Goal: Check status: Check status

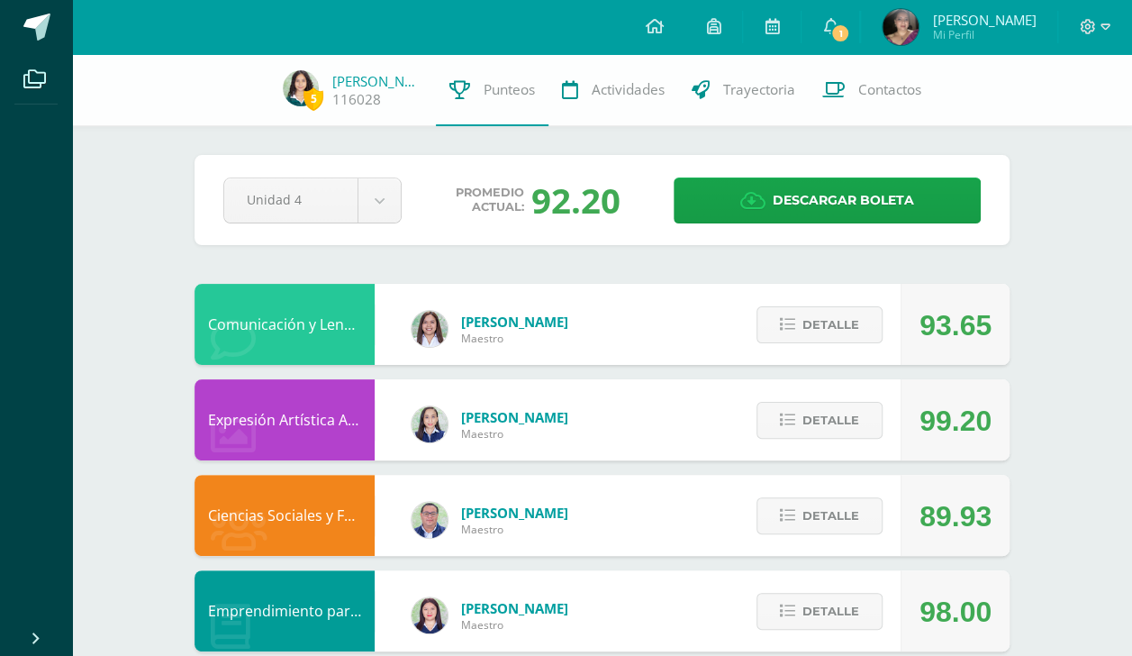
click at [993, 362] on div "93.65" at bounding box center [955, 324] width 109 height 81
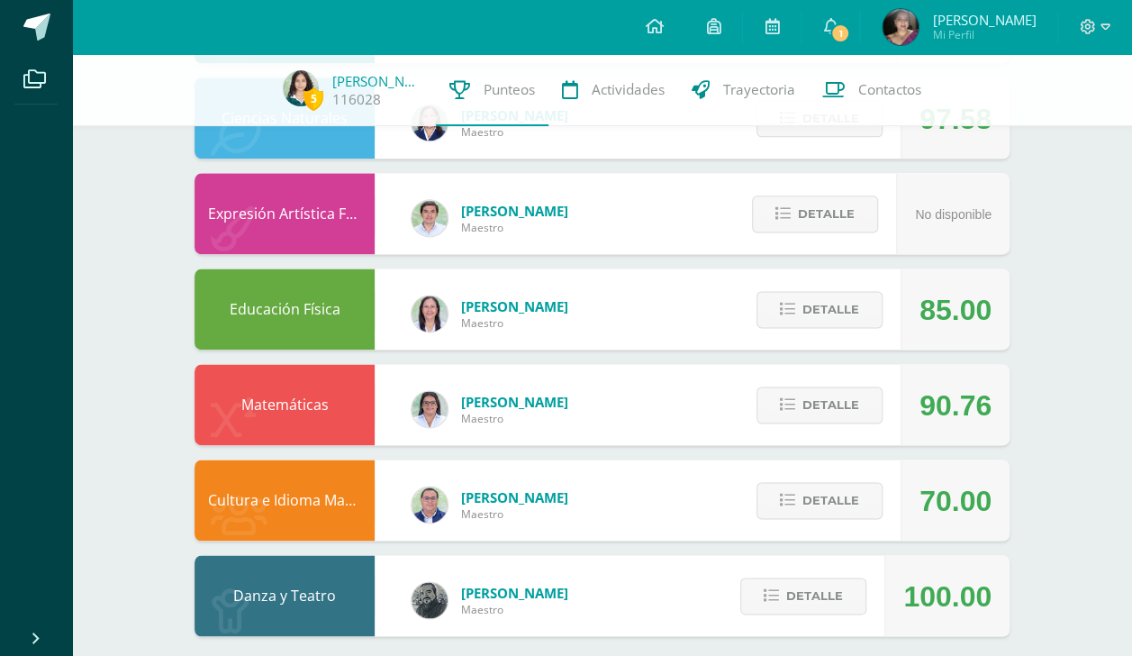
scroll to position [1082, 0]
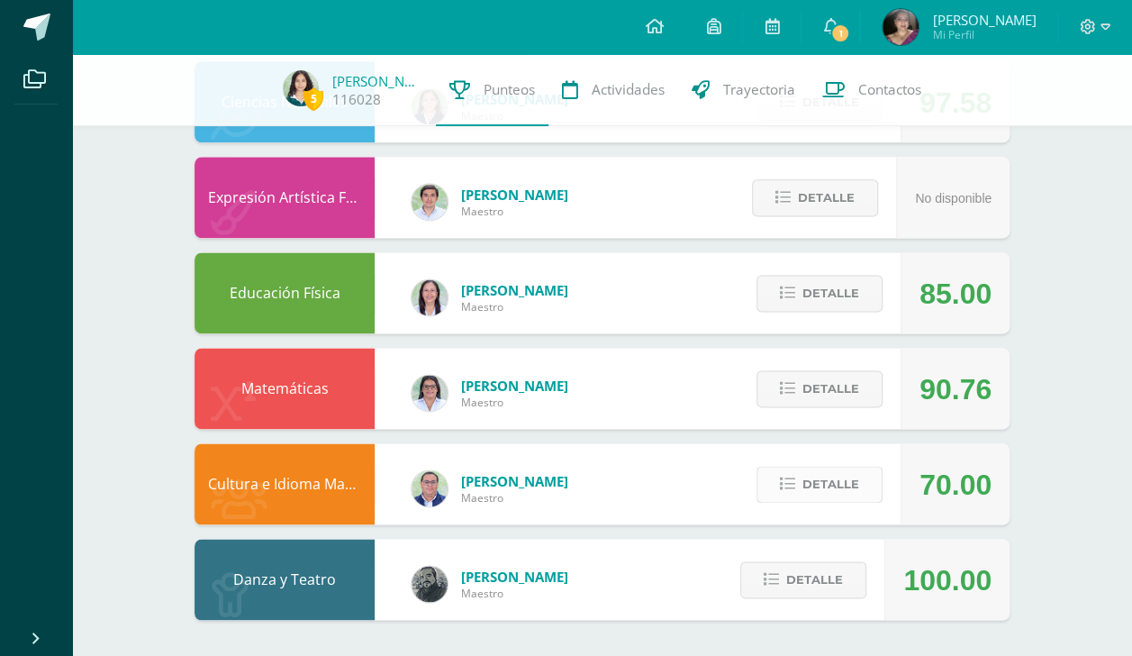
click at [845, 490] on span "Detalle" at bounding box center [831, 484] width 57 height 33
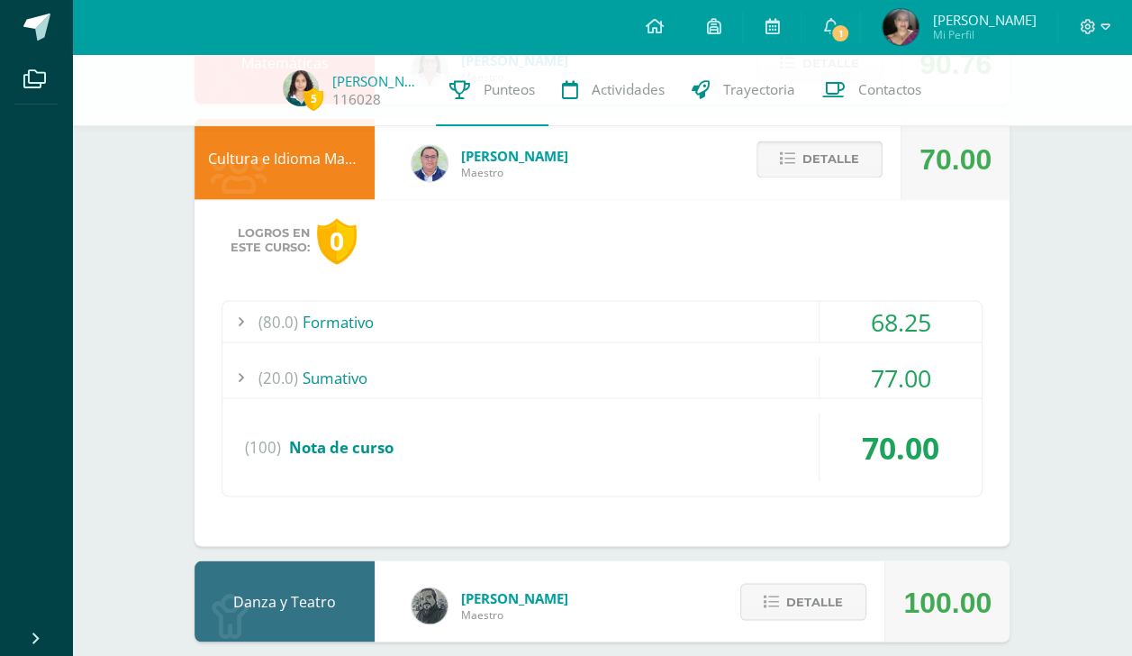
scroll to position [1408, 0]
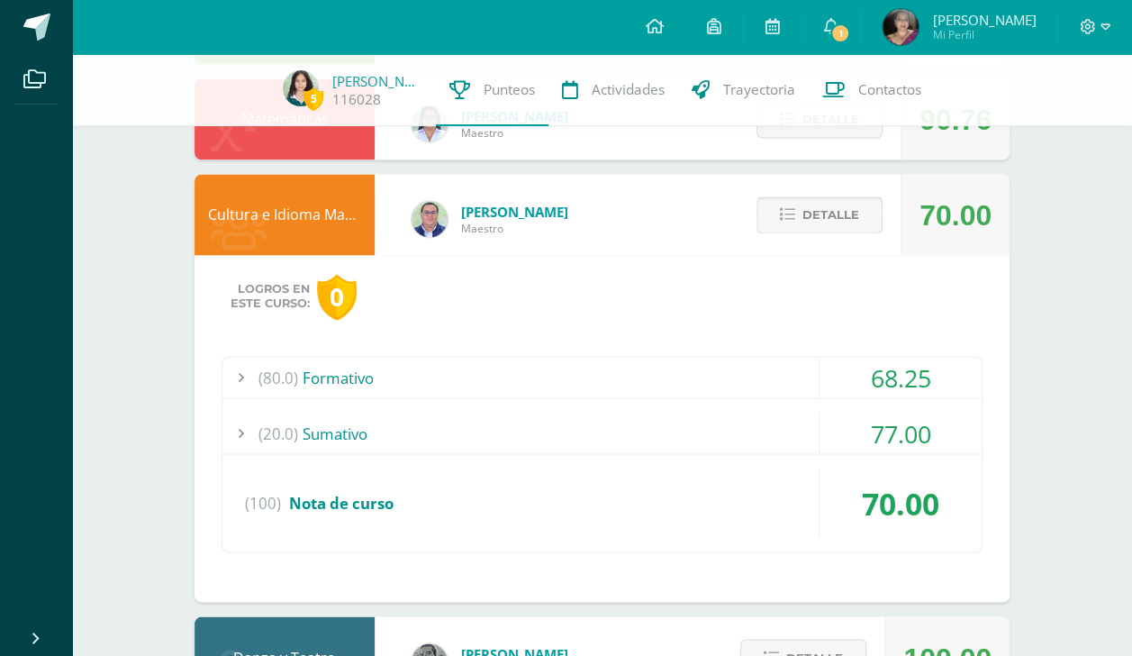
click at [823, 214] on span "Detalle" at bounding box center [831, 214] width 57 height 33
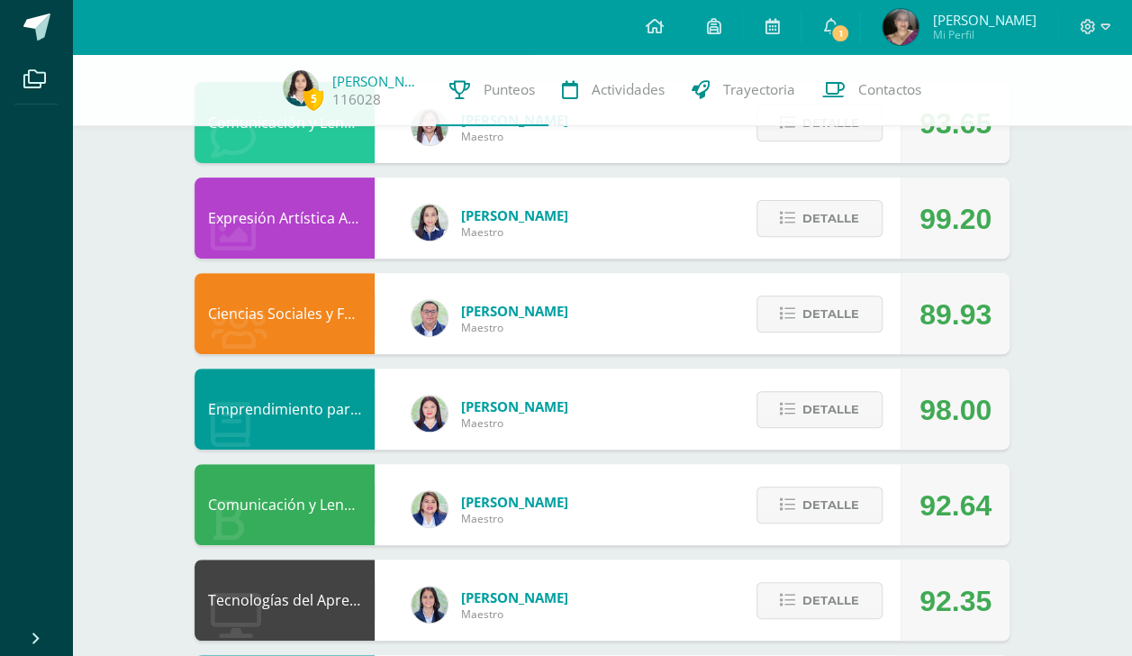
scroll to position [202, 0]
click at [849, 307] on span "Detalle" at bounding box center [831, 313] width 57 height 33
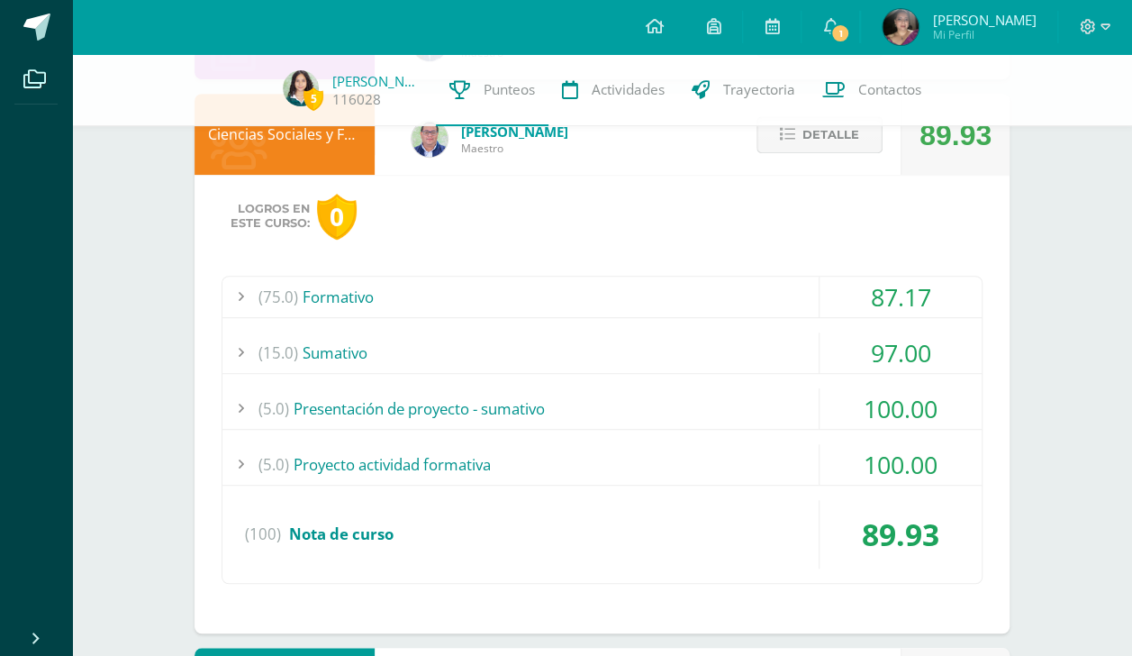
scroll to position [432, 0]
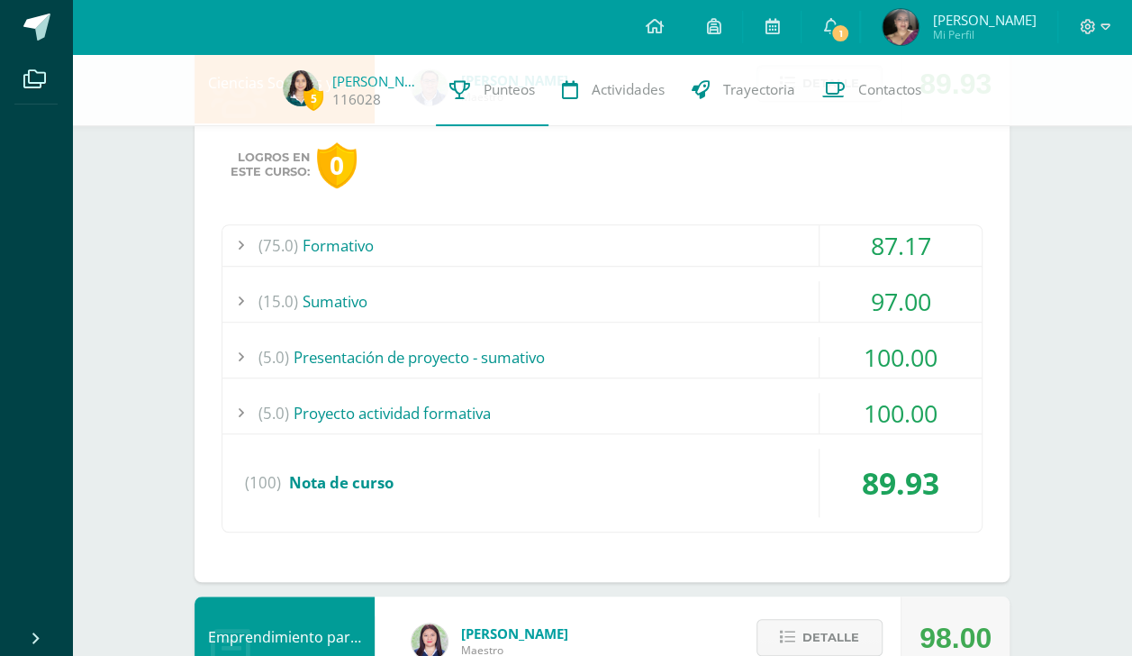
click at [814, 312] on div "(15.0) [GEOGRAPHIC_DATA]" at bounding box center [603, 301] width 760 height 41
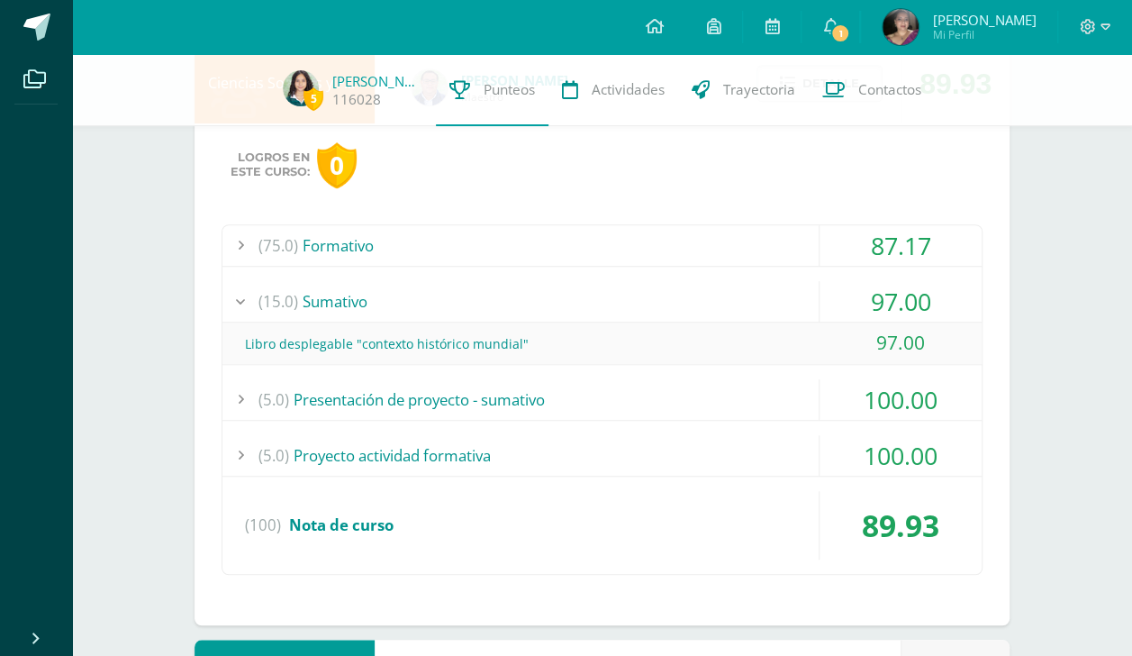
click at [818, 289] on div "(15.0) [GEOGRAPHIC_DATA]" at bounding box center [603, 301] width 760 height 41
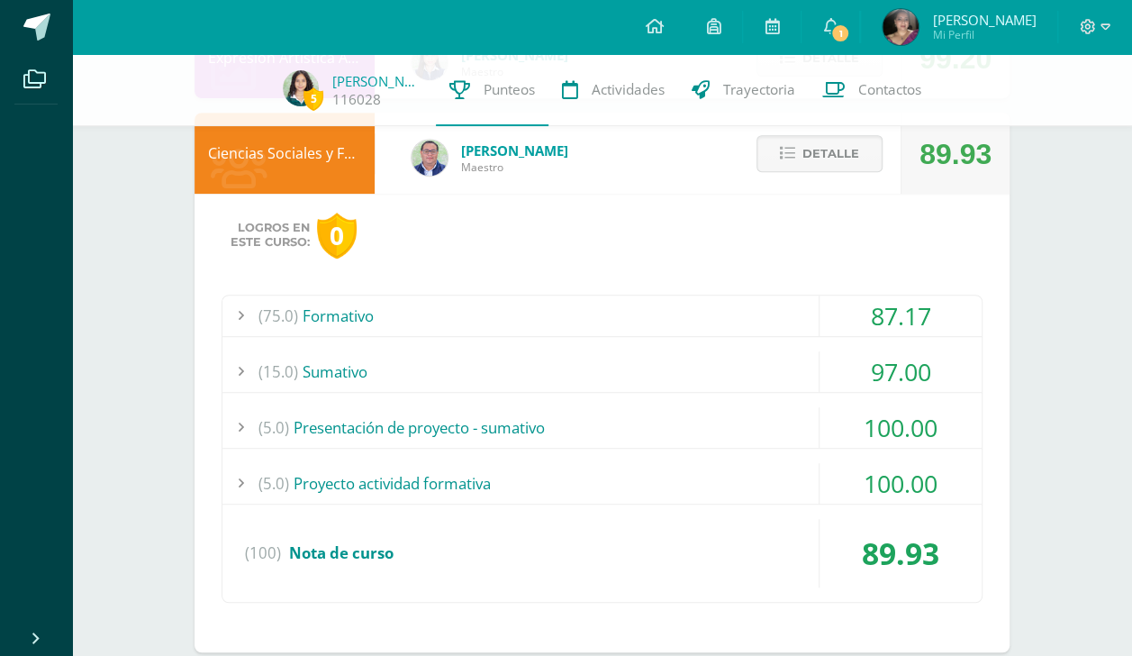
scroll to position [296, 0]
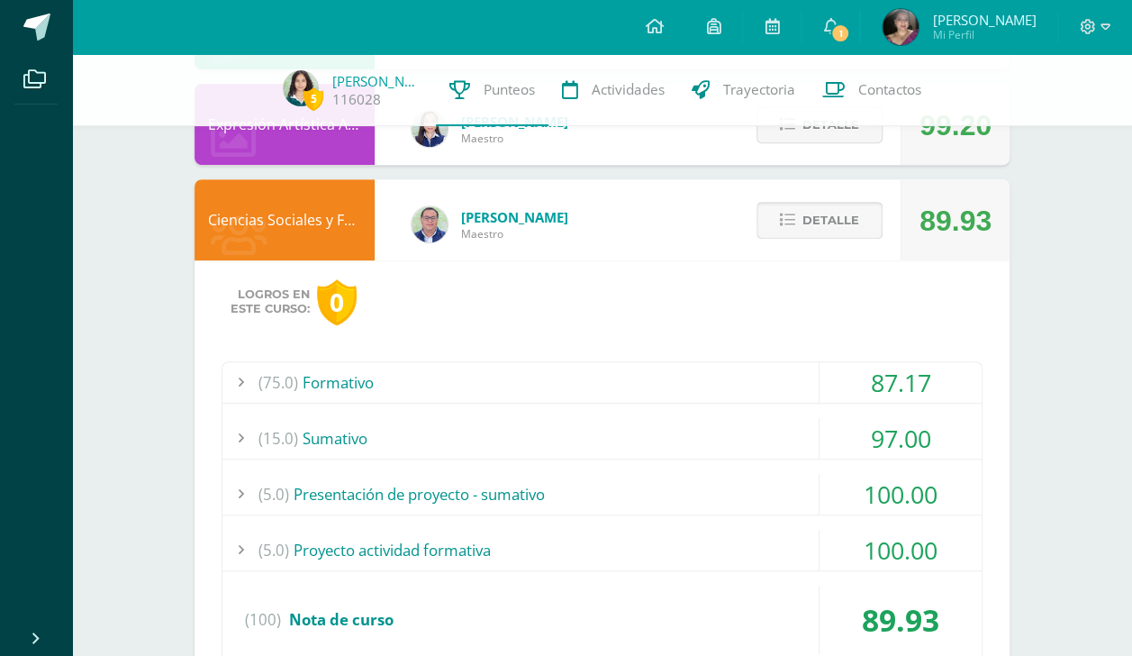
click at [851, 239] on button "Detalle" at bounding box center [820, 220] width 126 height 37
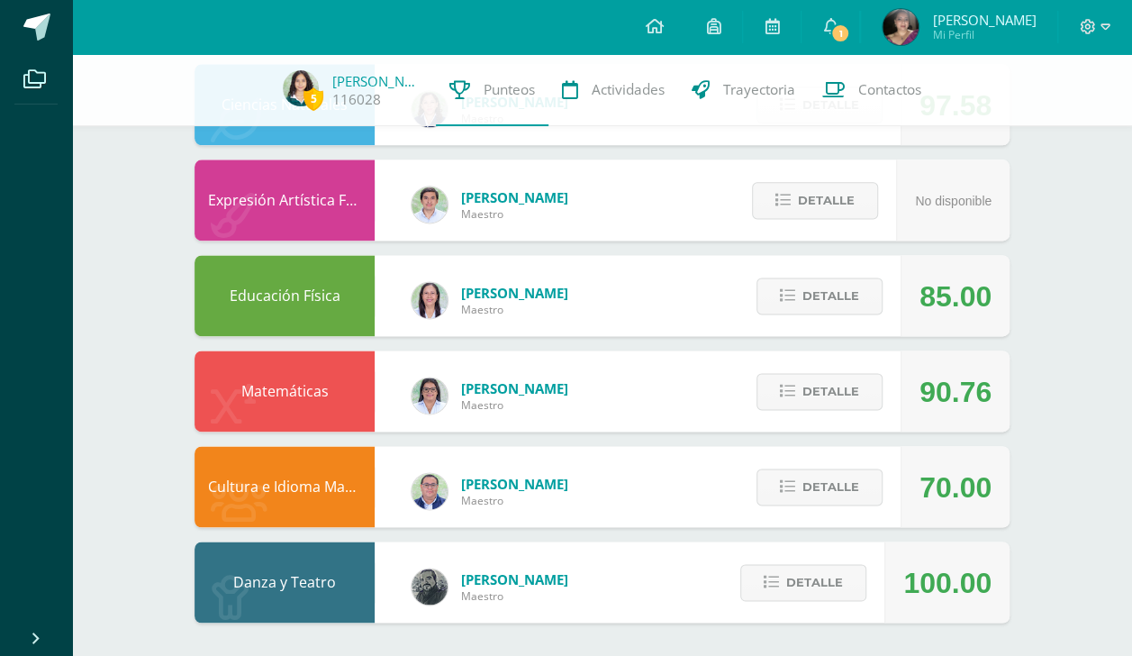
scroll to position [1082, 0]
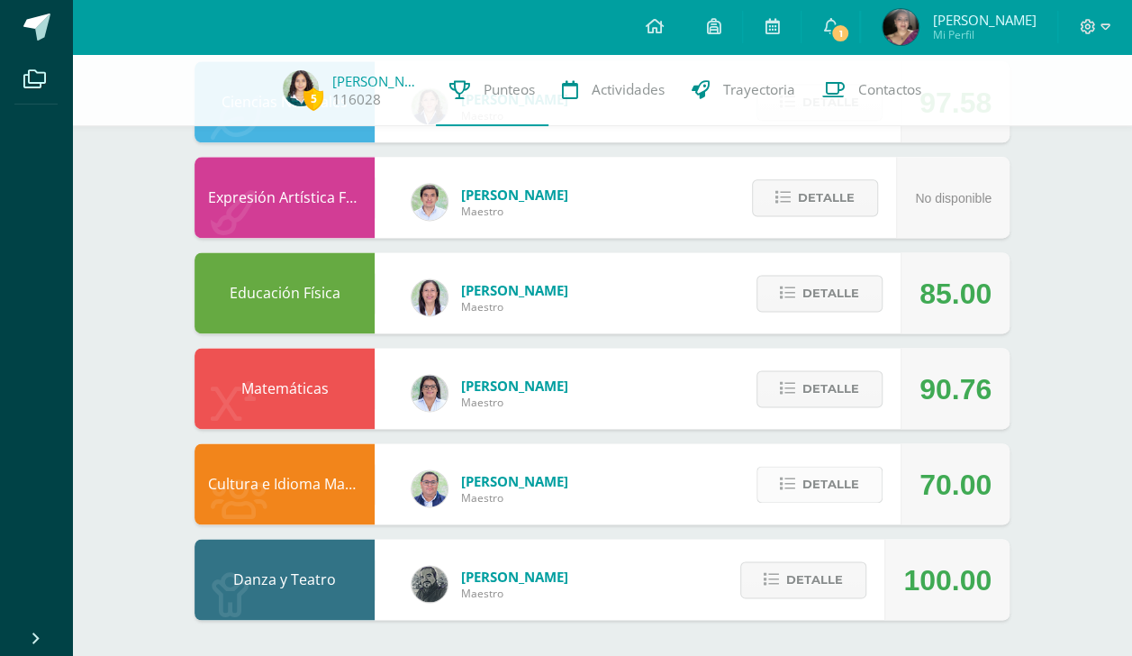
click at [850, 499] on span "Detalle" at bounding box center [831, 484] width 57 height 33
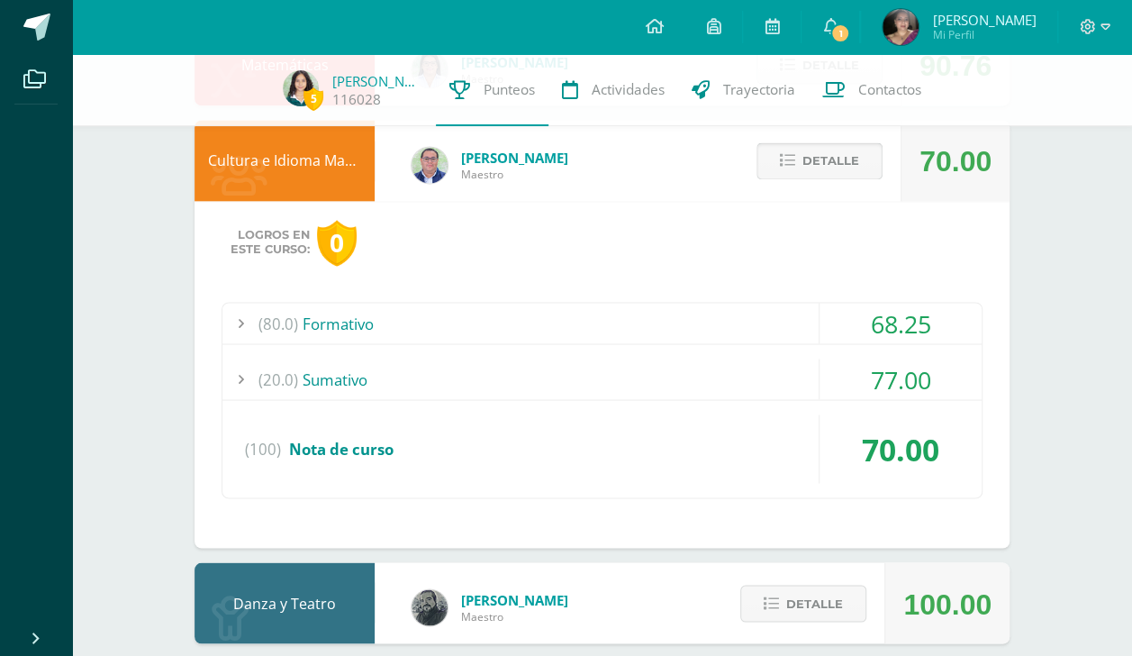
scroll to position [1427, 0]
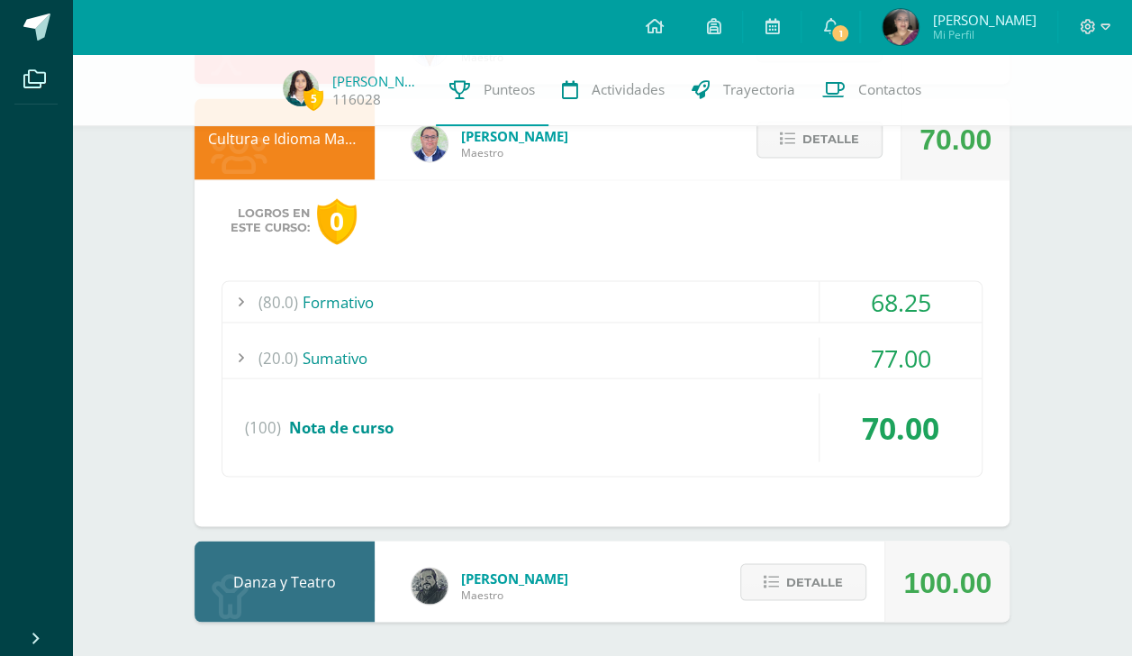
click at [813, 286] on div "(80.0) Formativo" at bounding box center [603, 301] width 760 height 41
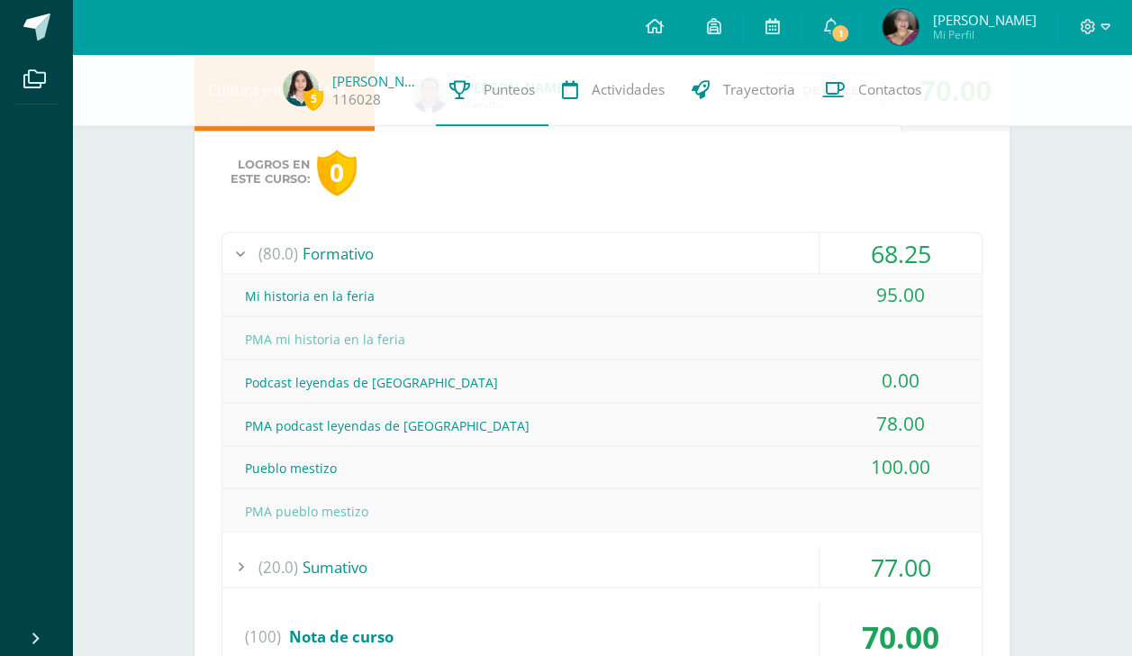
scroll to position [1515, 0]
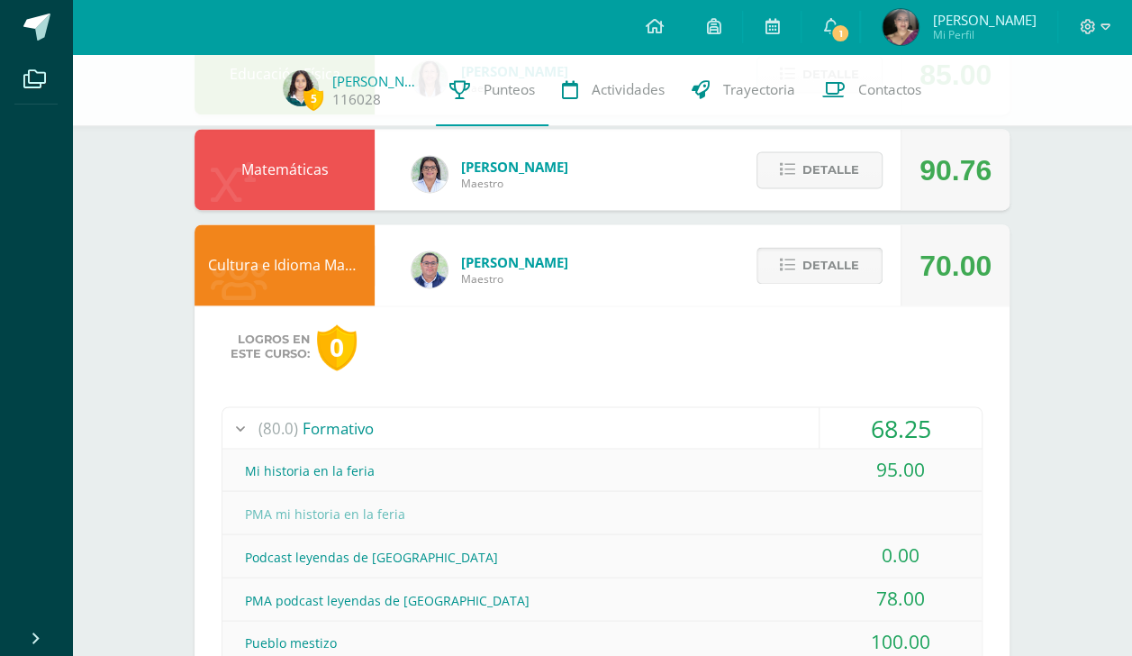
click at [852, 267] on span "Detalle" at bounding box center [831, 265] width 57 height 33
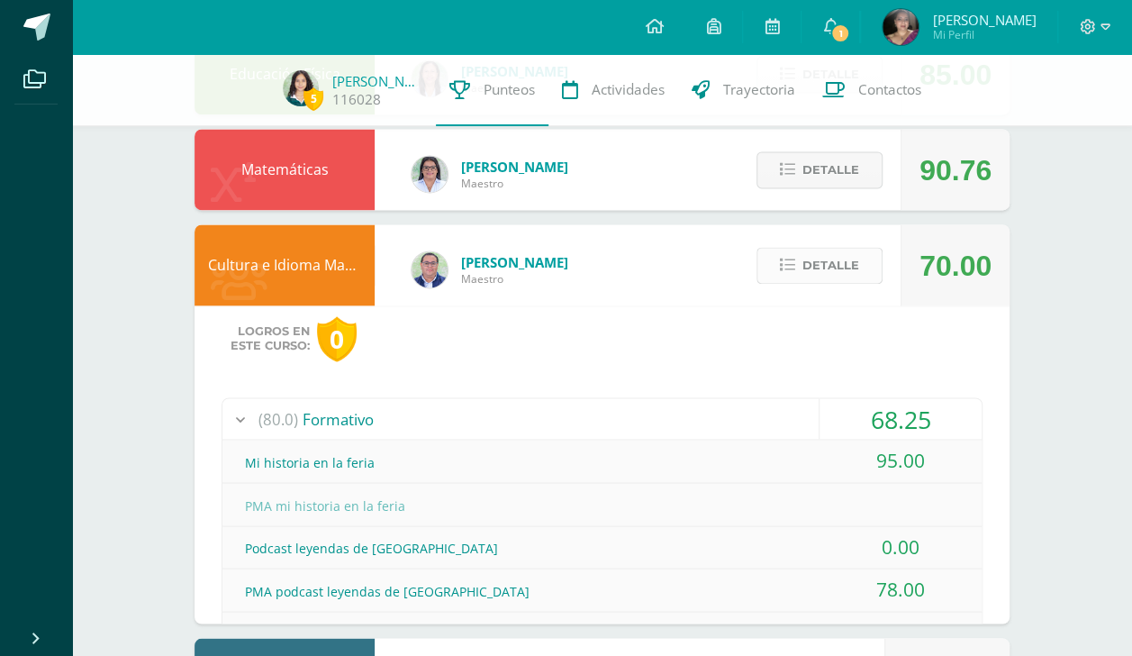
scroll to position [1082, 0]
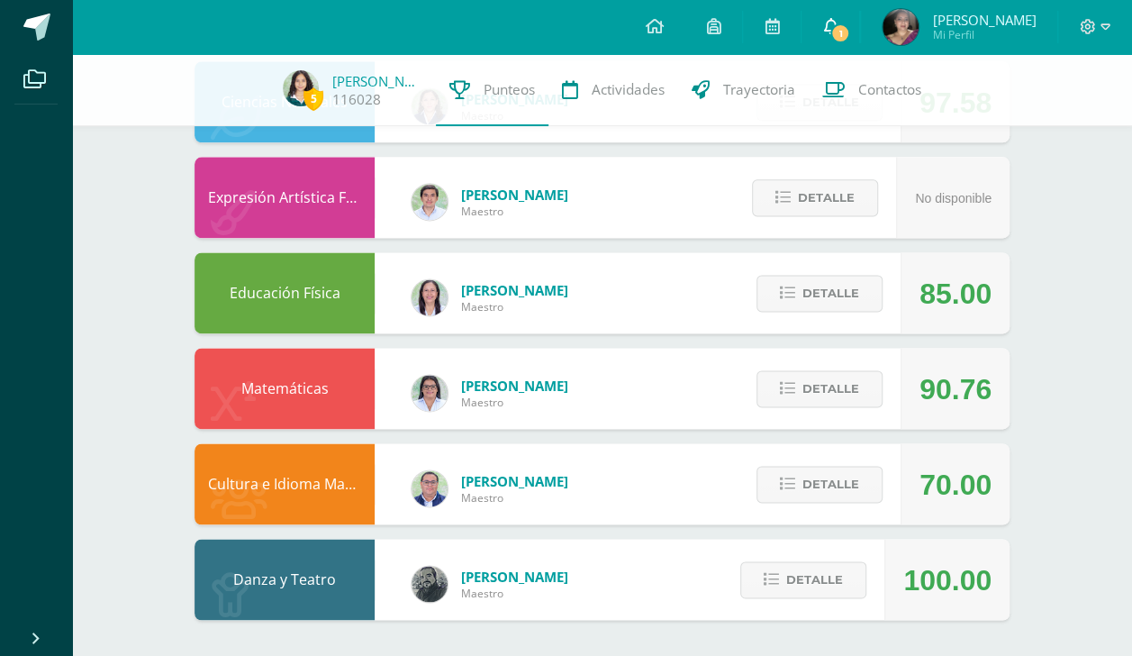
click at [835, 31] on span "1" at bounding box center [841, 33] width 20 height 20
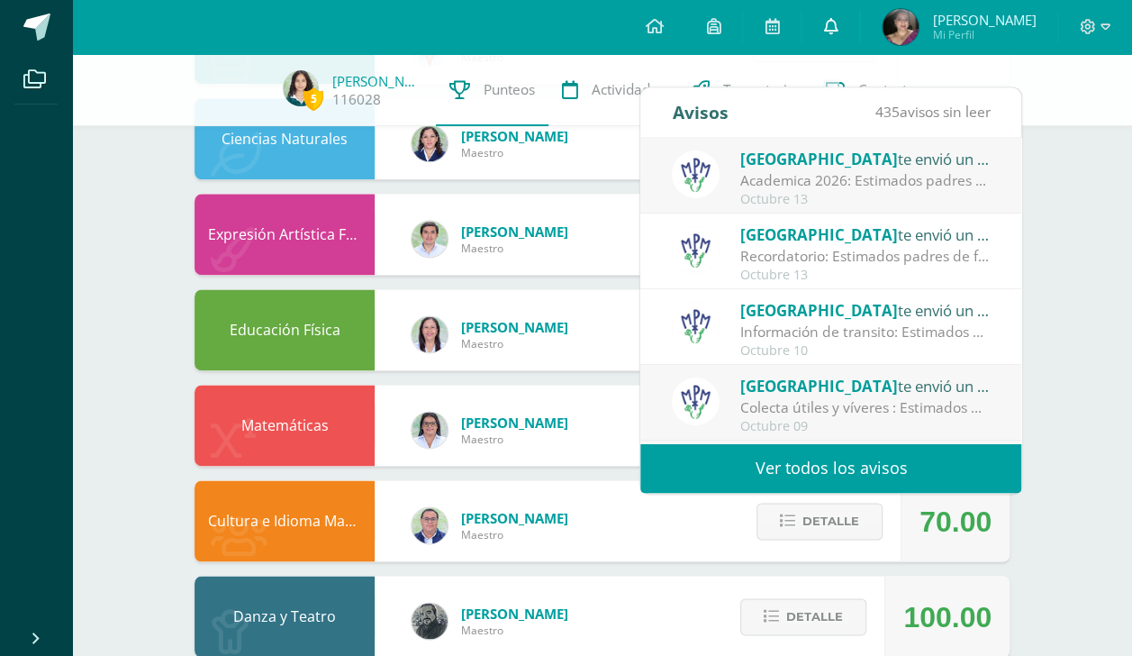
scroll to position [1023, 0]
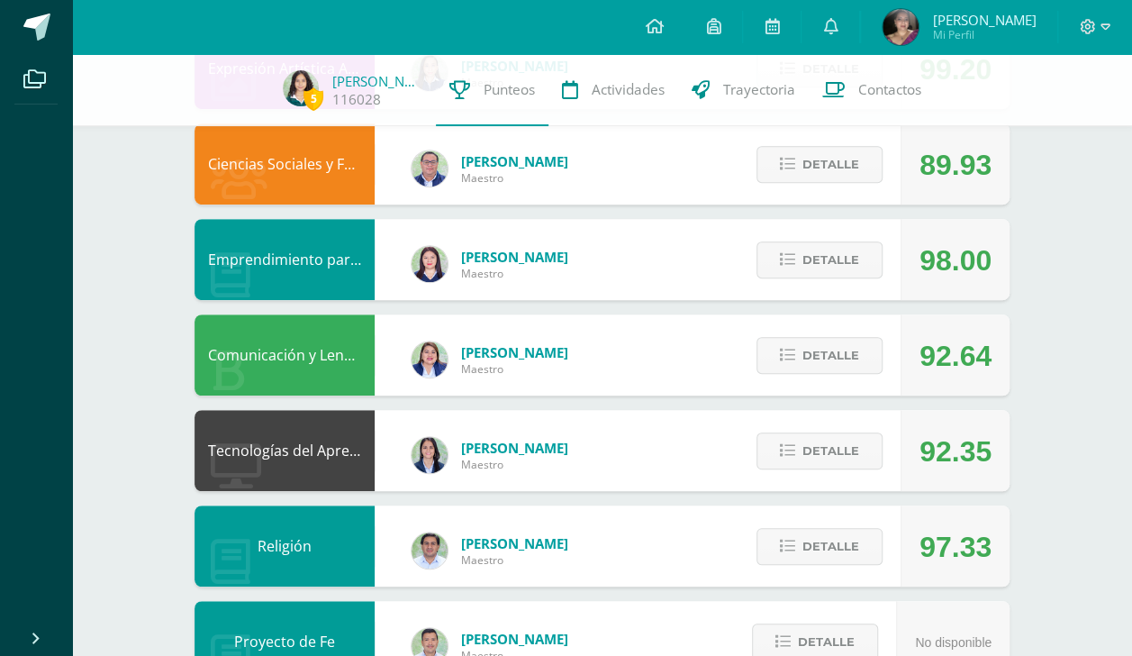
scroll to position [0, 0]
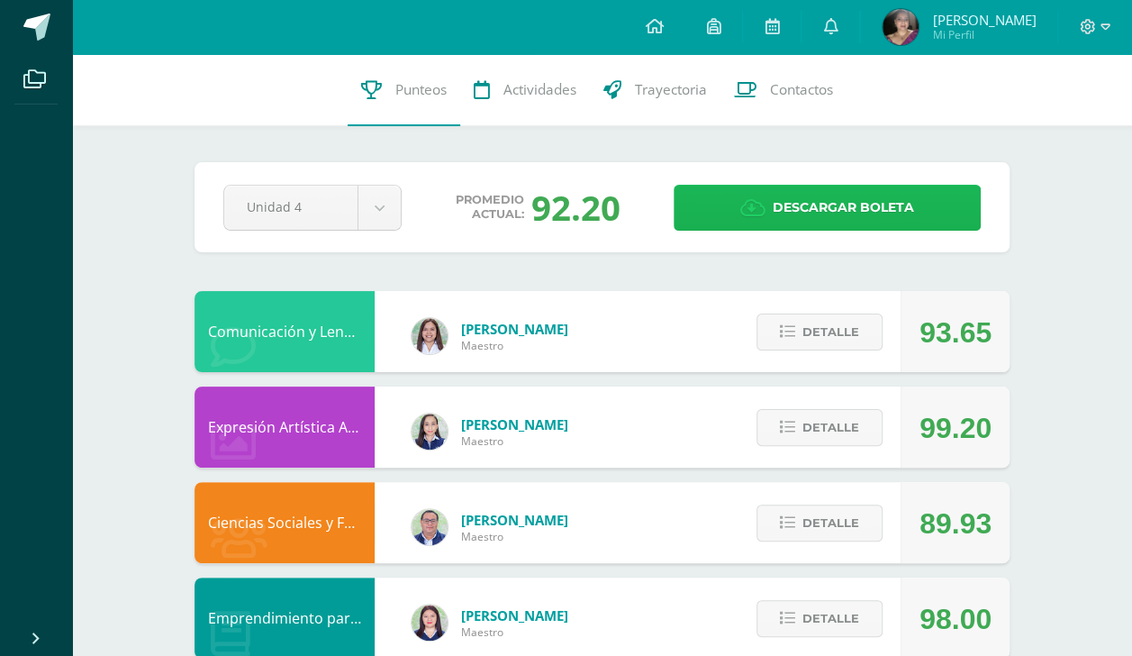
click at [945, 207] on link "Descargar boleta" at bounding box center [827, 208] width 307 height 46
